Goal: Task Accomplishment & Management: Use online tool/utility

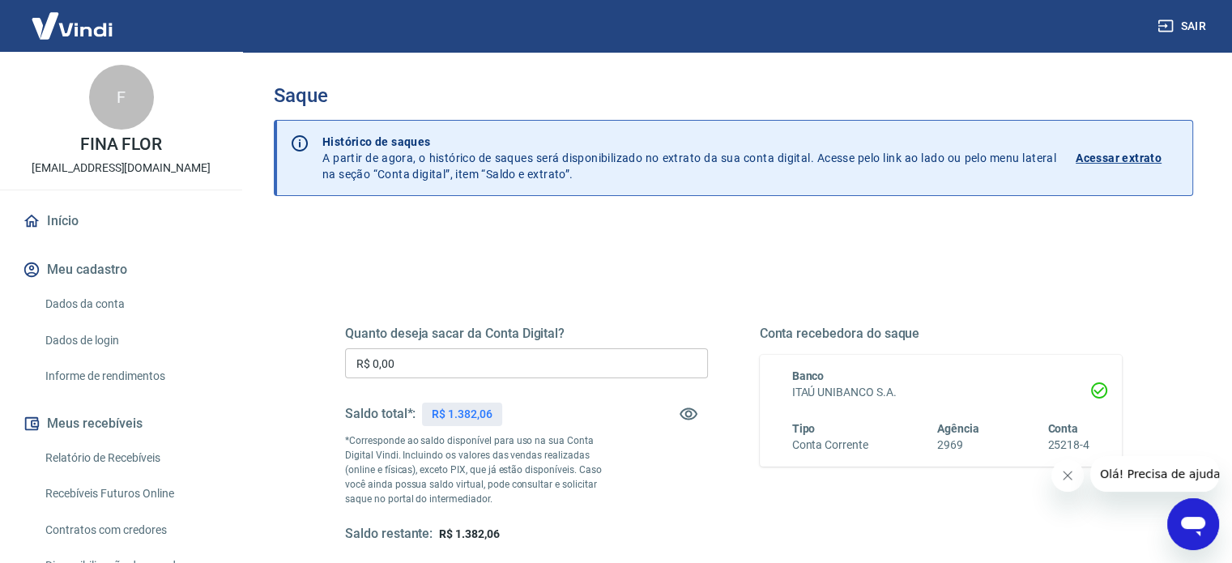
click at [407, 364] on input "R$ 0,00" at bounding box center [526, 363] width 363 height 30
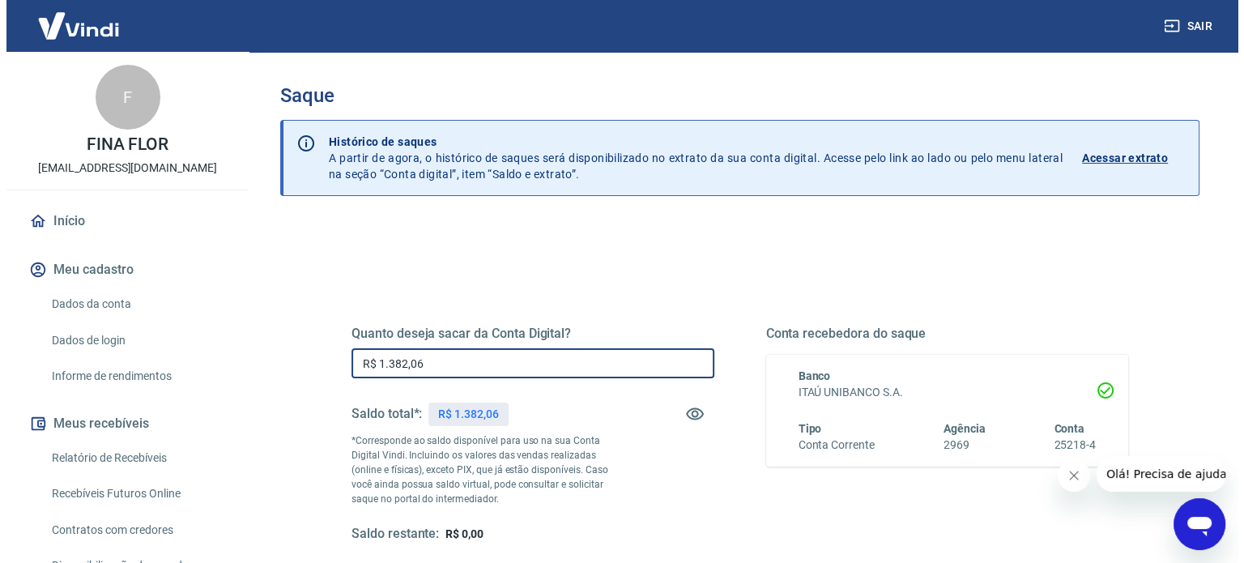
scroll to position [237, 0]
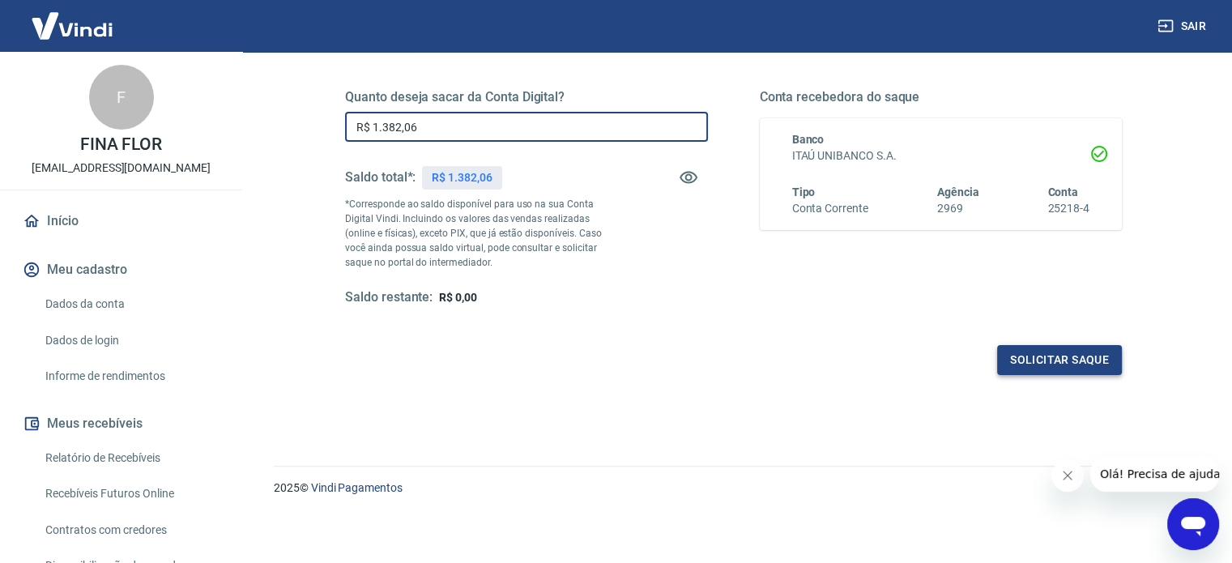
type input "R$ 1.382,06"
click at [1043, 356] on button "Solicitar saque" at bounding box center [1059, 360] width 125 height 30
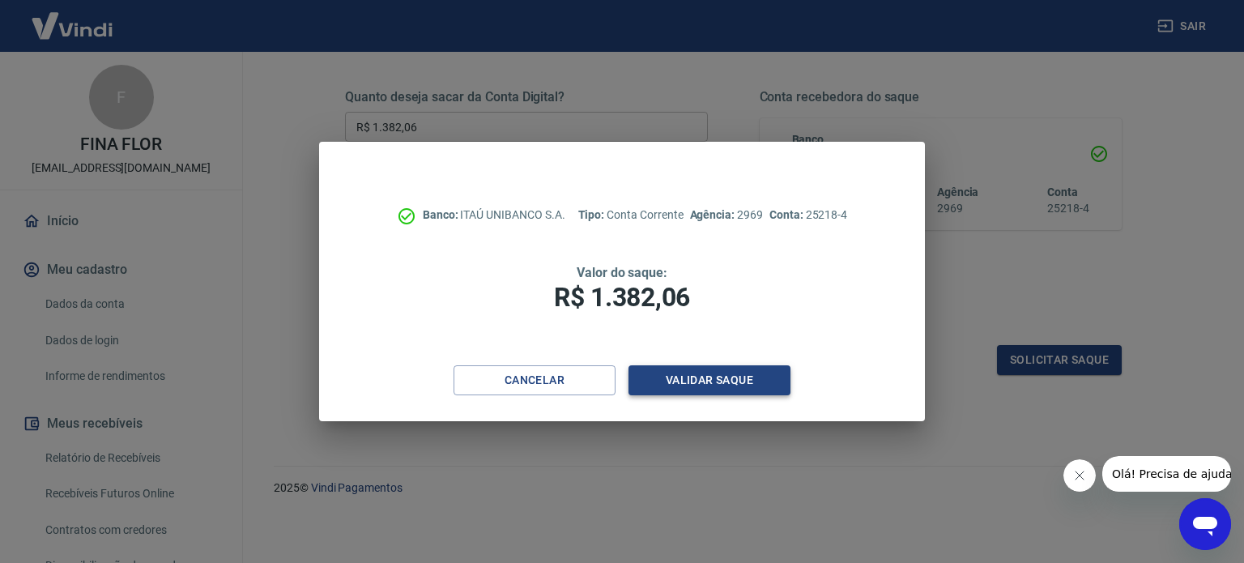
click at [738, 371] on button "Validar saque" at bounding box center [710, 380] width 162 height 30
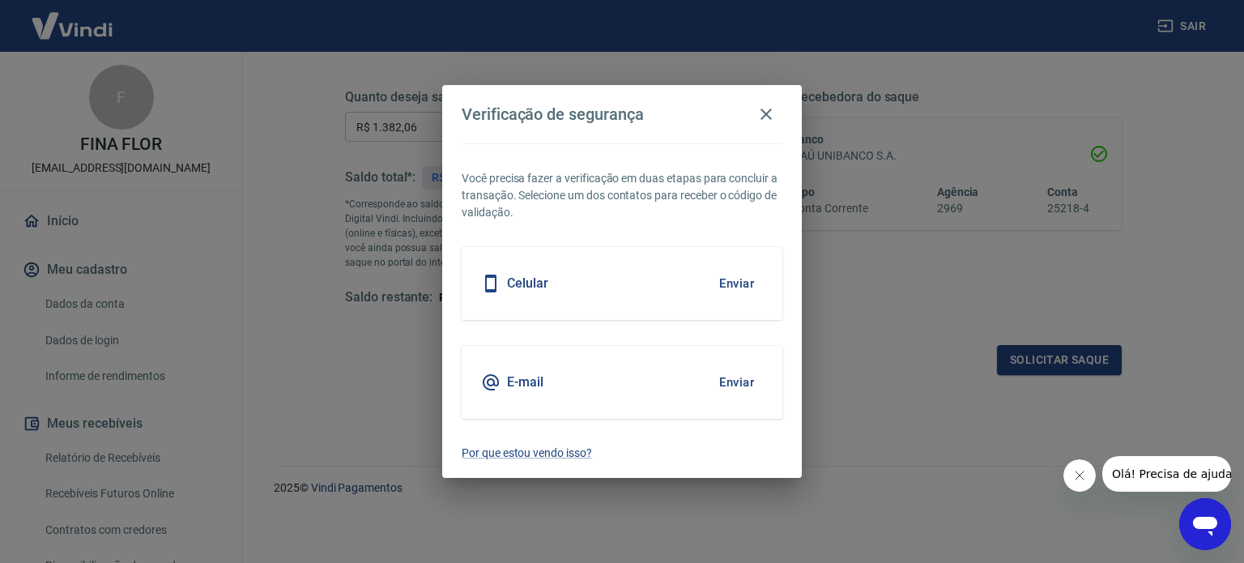
click at [740, 277] on button "Enviar" at bounding box center [736, 284] width 53 height 34
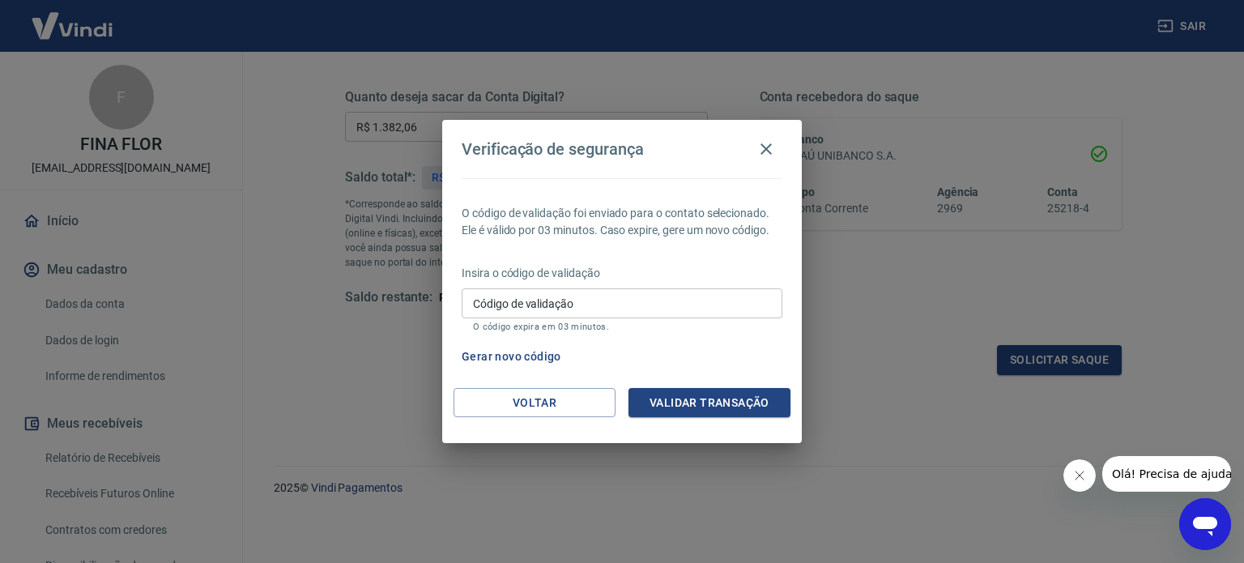
click at [522, 296] on div "Código de validação Código de validação O código expira em 03 minutos." at bounding box center [622, 310] width 321 height 44
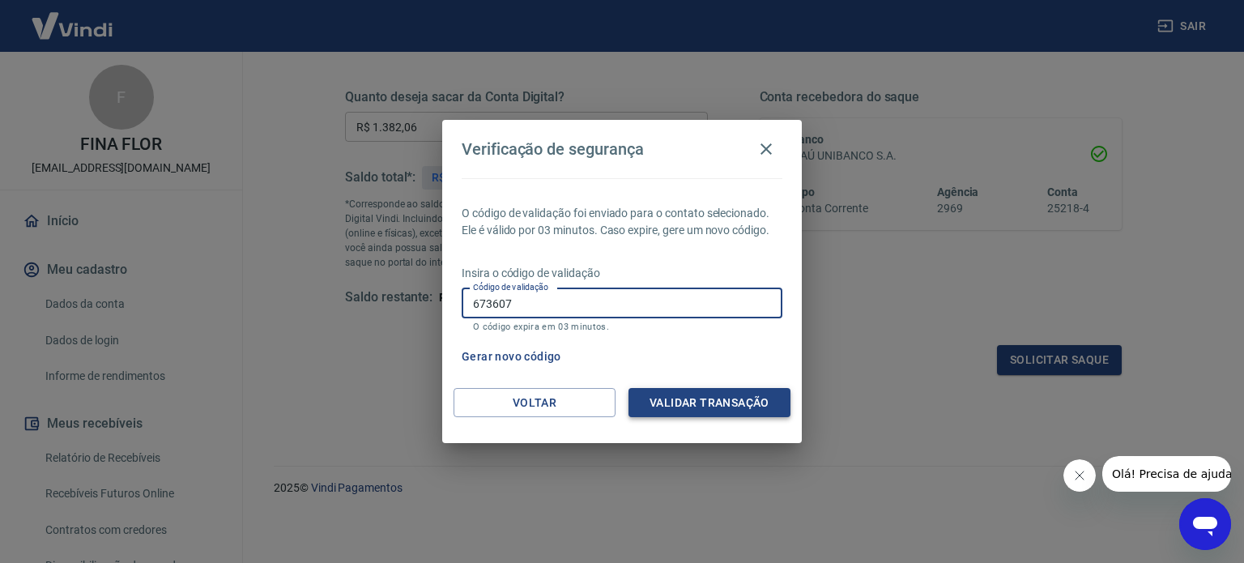
type input "673607"
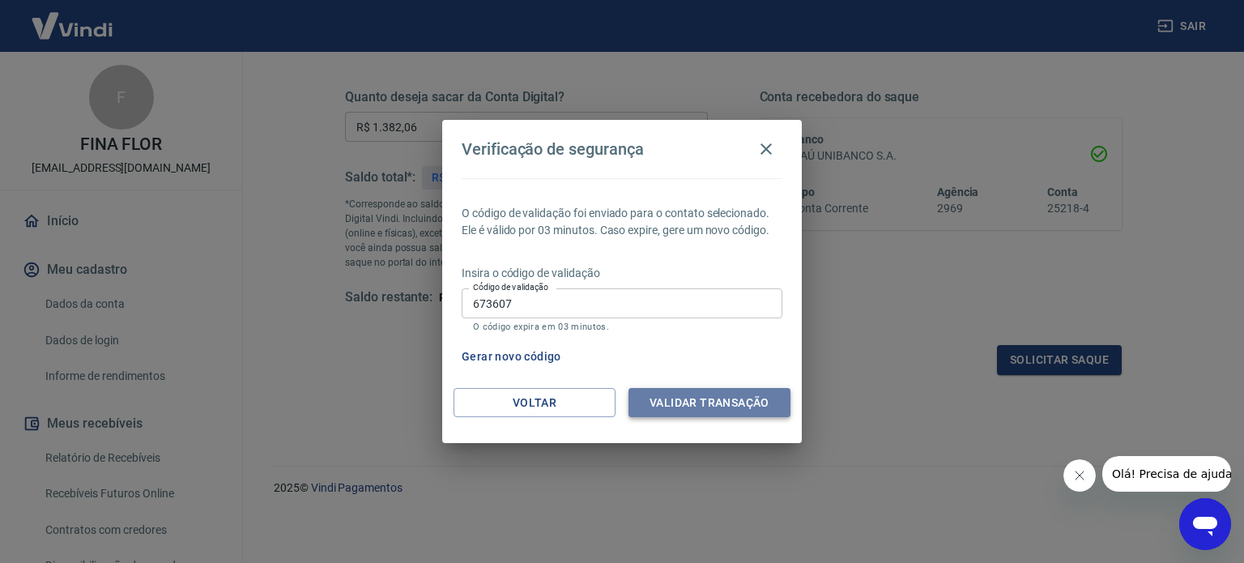
click at [706, 411] on button "Validar transação" at bounding box center [710, 403] width 162 height 30
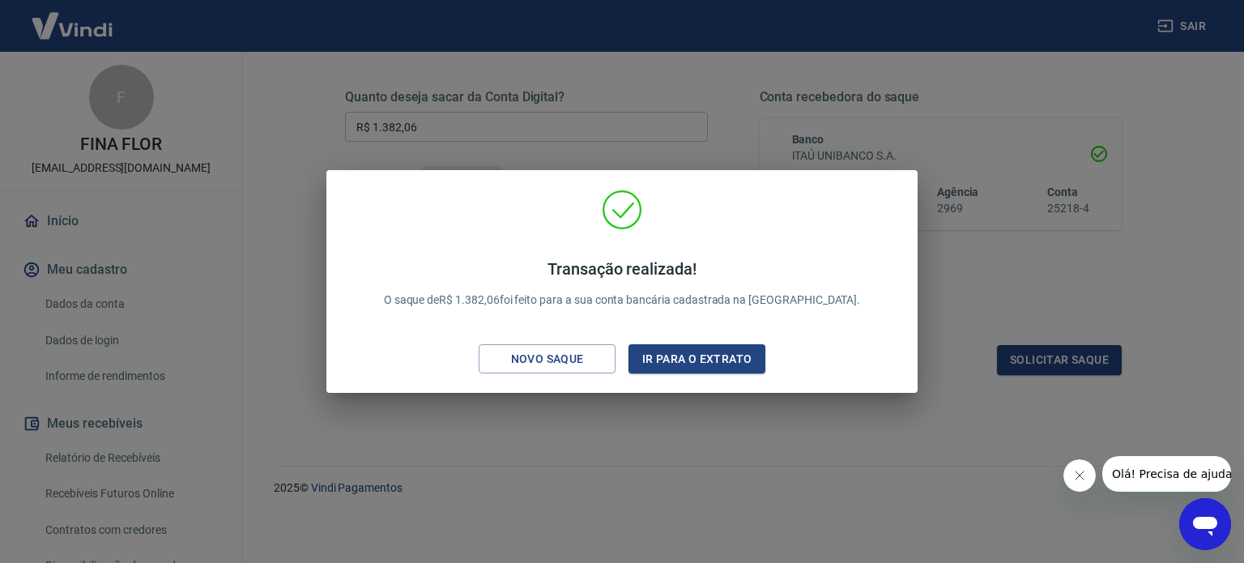
click at [1072, 484] on button "Fechar mensagem da empresa" at bounding box center [1079, 475] width 32 height 32
